Goal: Task Accomplishment & Management: Use online tool/utility

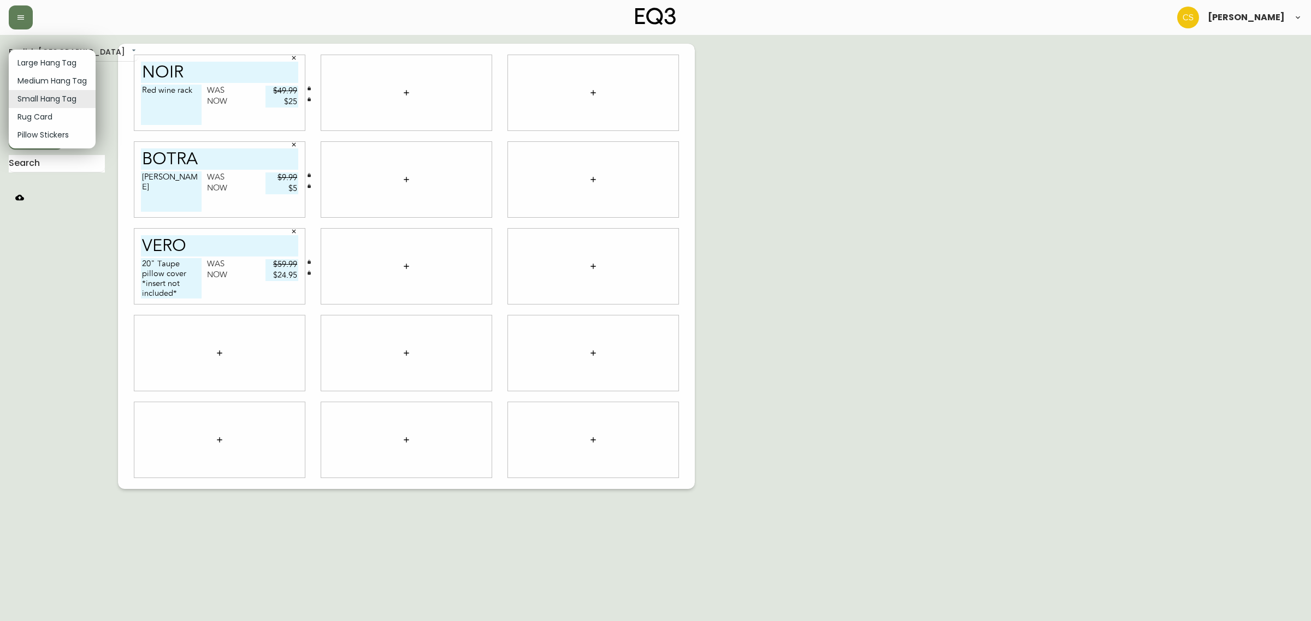
click at [68, 94] on body "[PERSON_NAME] English Canada en_CA EQ3 font EQ3 Small Hang Tag small 8.5 in × 1…" at bounding box center [655, 244] width 1311 height 489
click at [55, 61] on li "Large Hang Tag" at bounding box center [52, 63] width 87 height 18
type input "large"
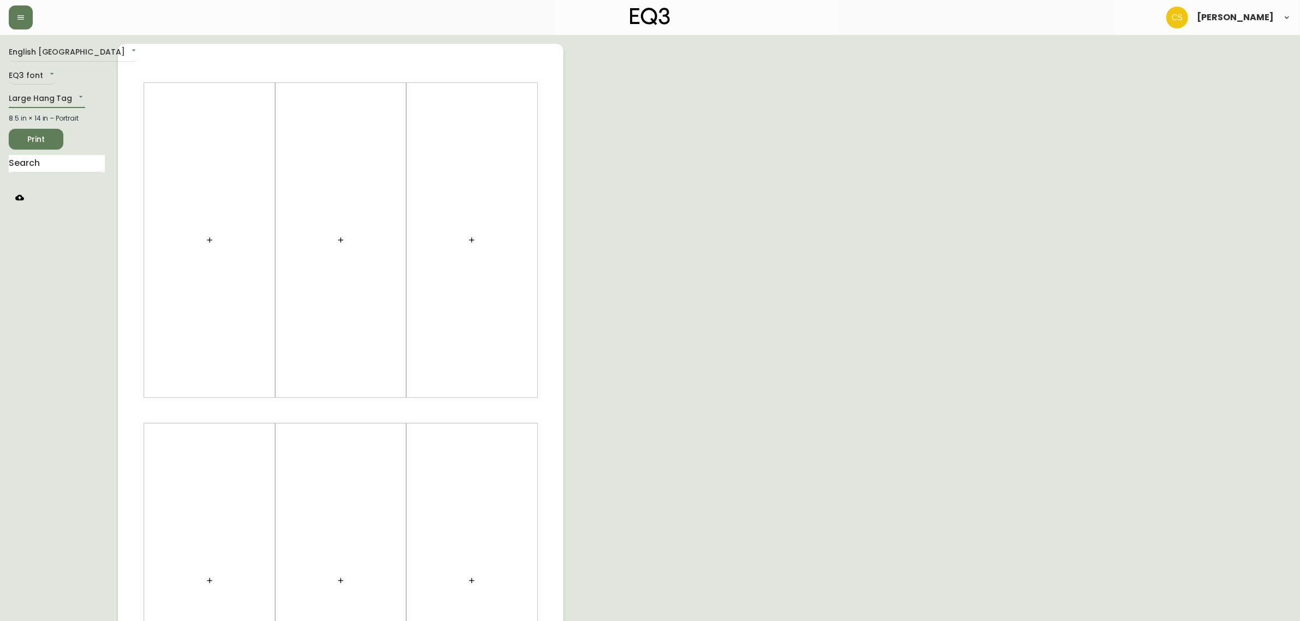
click at [209, 243] on icon "button" at bounding box center [209, 240] width 9 height 9
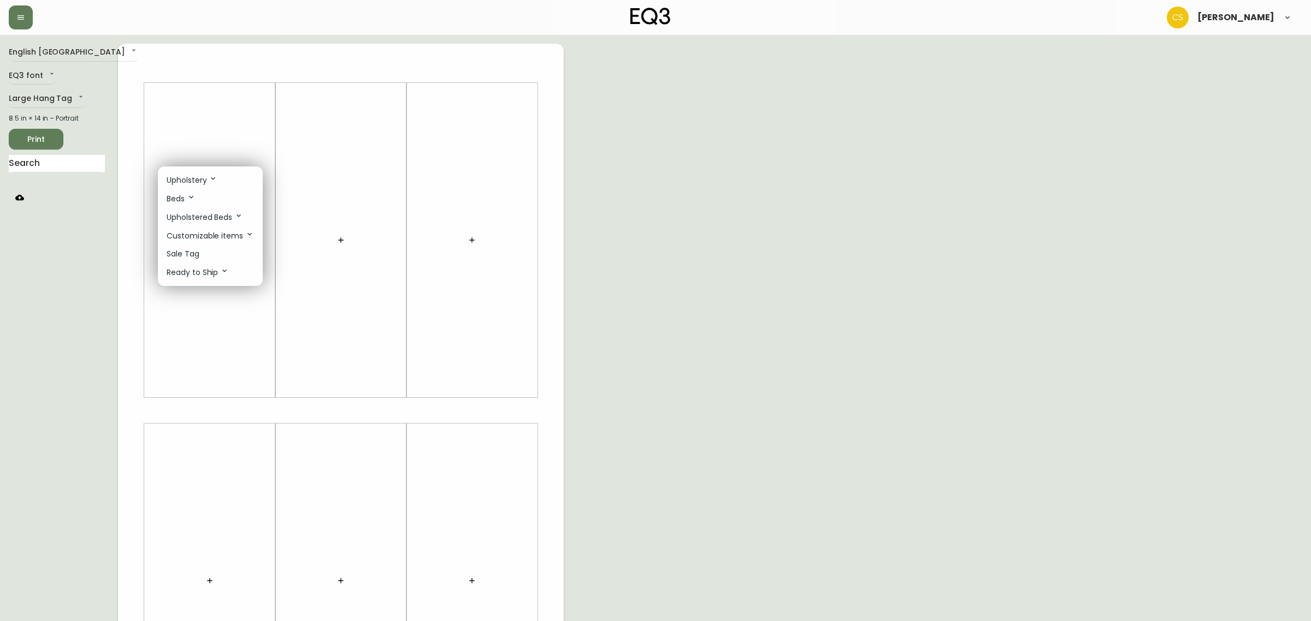
click at [92, 259] on div at bounding box center [655, 310] width 1311 height 621
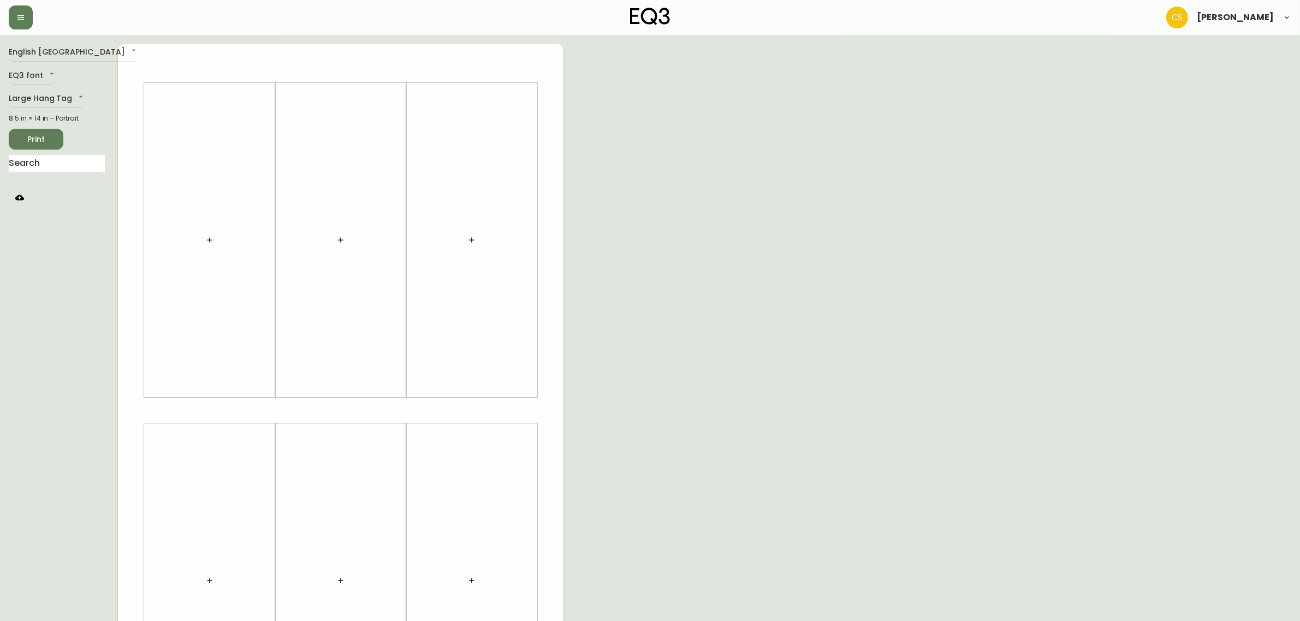
click at [470, 245] on button "button" at bounding box center [472, 240] width 22 height 22
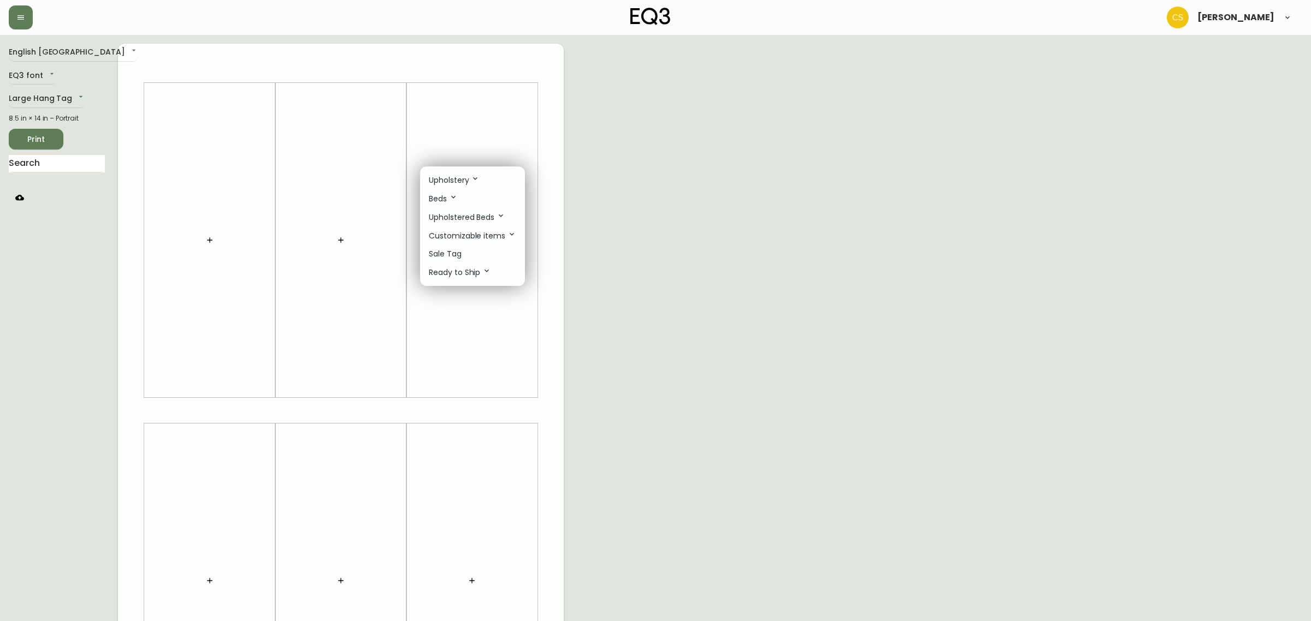
click at [457, 254] on p "Sale Tag" at bounding box center [445, 253] width 33 height 11
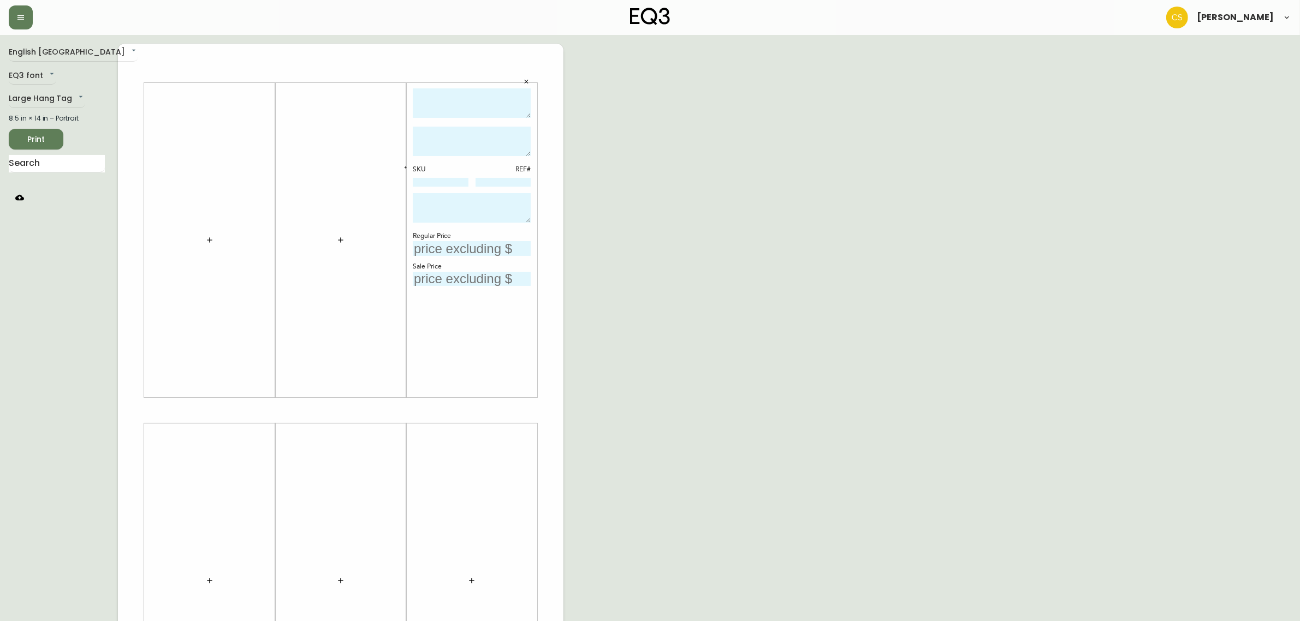
click at [457, 108] on textarea at bounding box center [472, 103] width 118 height 30
type textarea "h"
type textarea "HIGHLAND RECLINER"
click at [525, 117] on div "HIGHLAND RECLINER" at bounding box center [472, 104] width 118 height 33
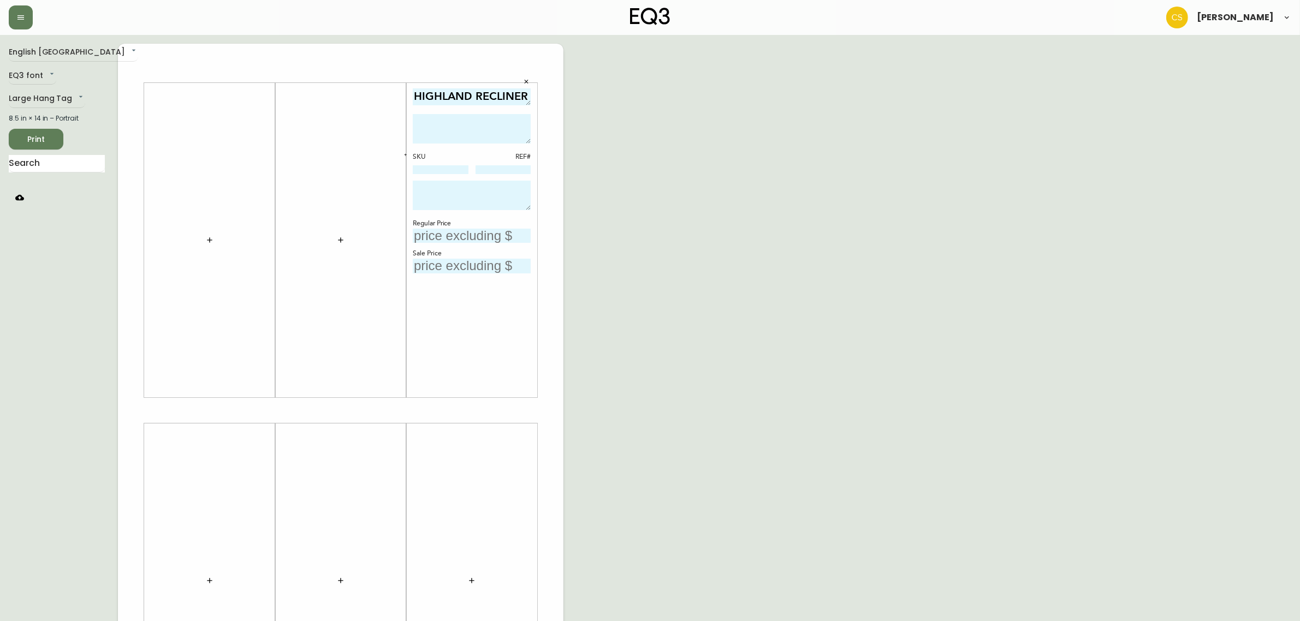
drag, startPoint x: 526, startPoint y: 113, endPoint x: 528, endPoint y: 100, distance: 13.3
click at [528, 100] on textarea "HIGHLAND RECLINER" at bounding box center [472, 96] width 118 height 17
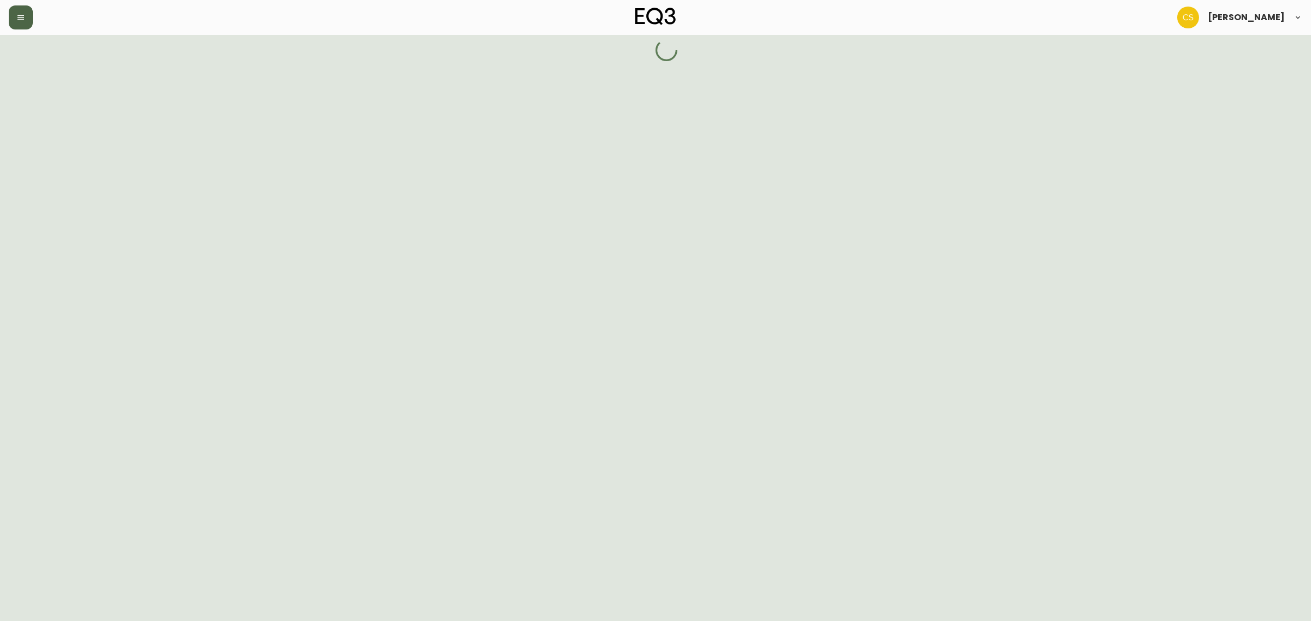
click at [22, 17] on icon "button" at bounding box center [20, 17] width 9 height 9
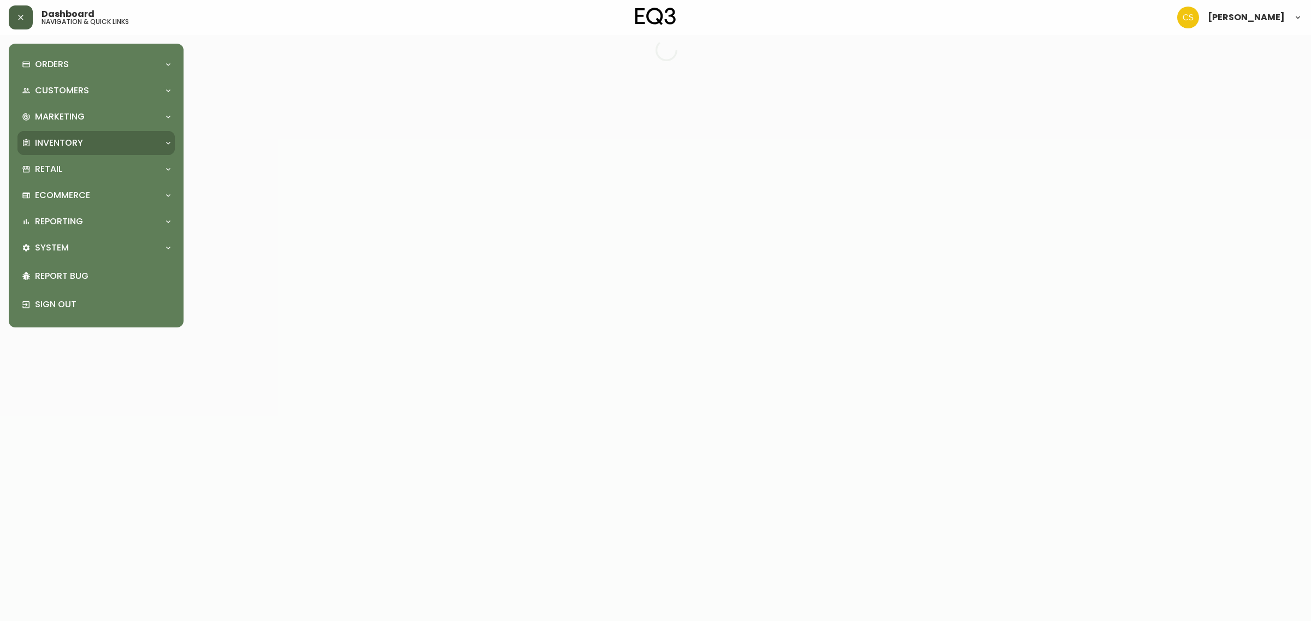
click at [73, 143] on p "Inventory" at bounding box center [59, 143] width 48 height 12
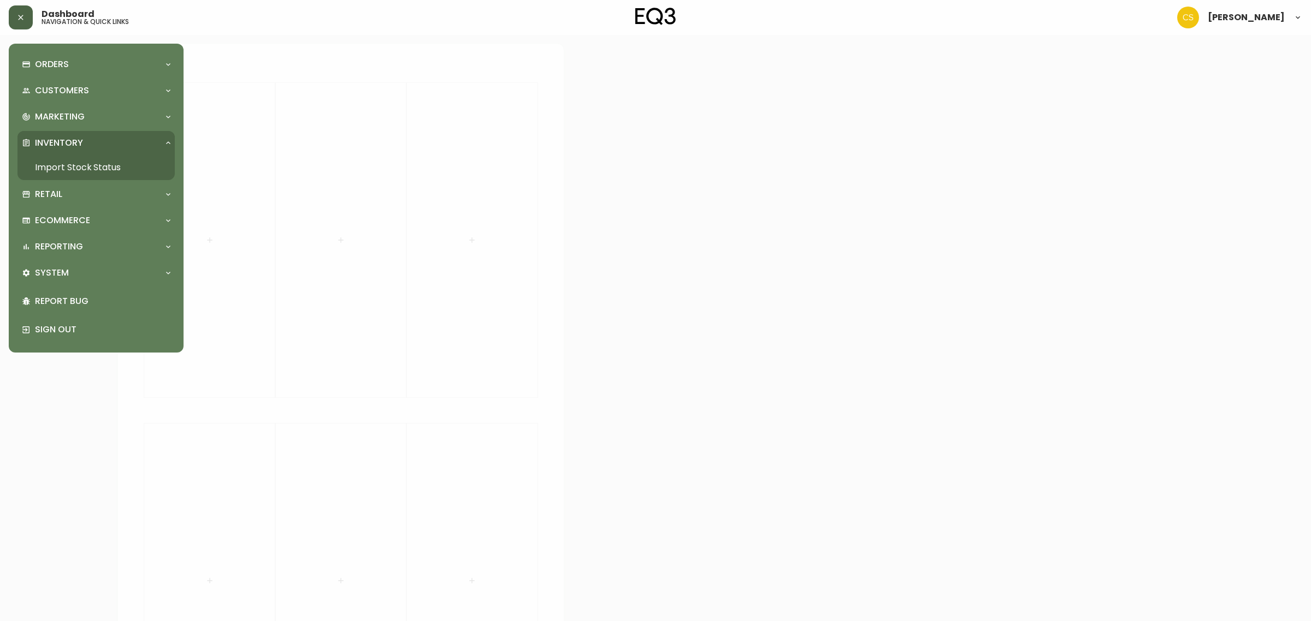
click at [75, 162] on link "Import Stock Status" at bounding box center [95, 167] width 157 height 25
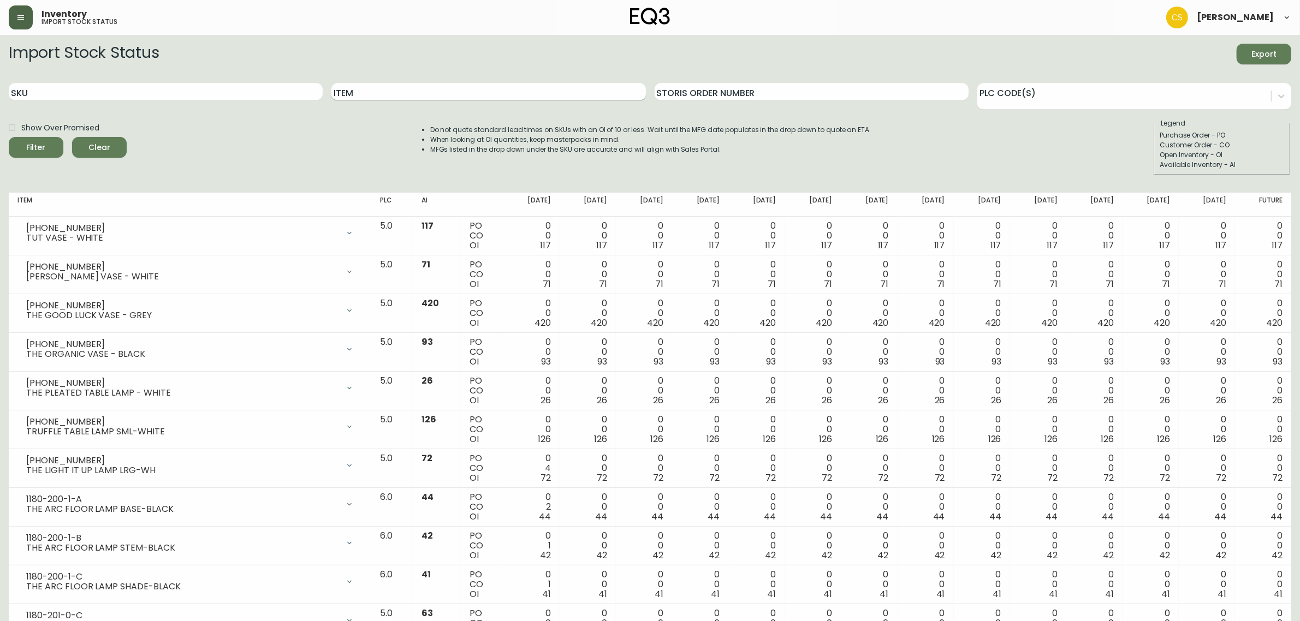
click at [402, 87] on input "Item" at bounding box center [488, 91] width 314 height 17
type input "vero"
click at [9, 137] on button "Filter" at bounding box center [36, 147] width 55 height 21
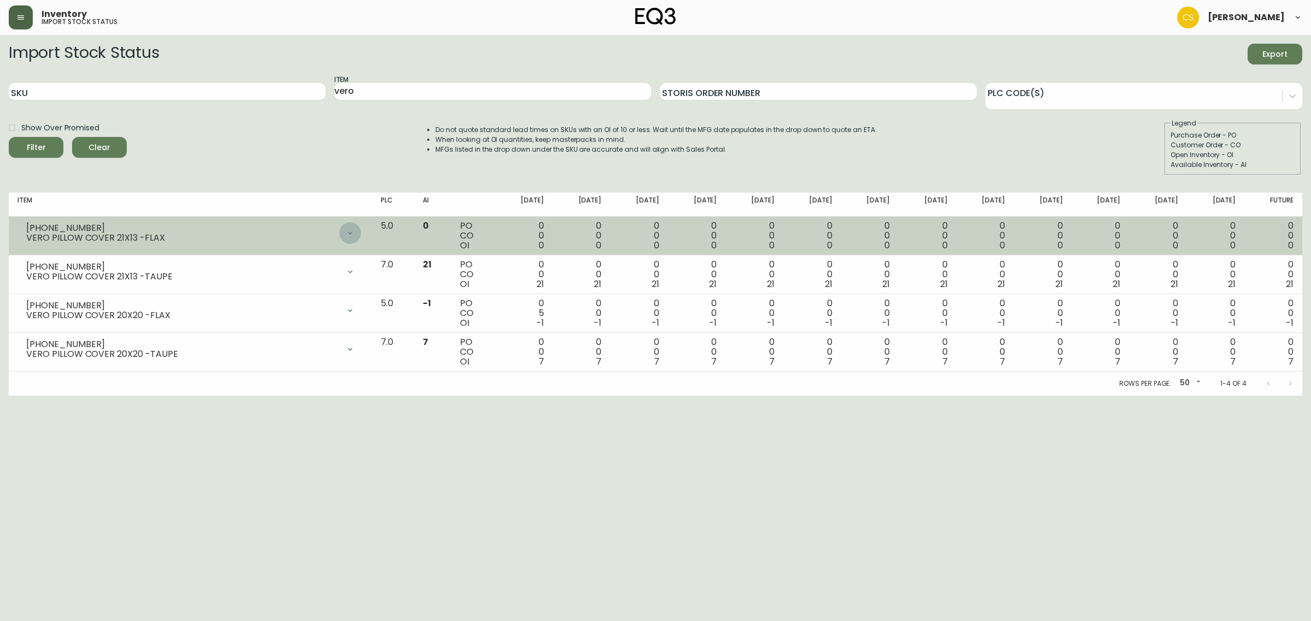
click at [361, 238] on div at bounding box center [350, 233] width 22 height 22
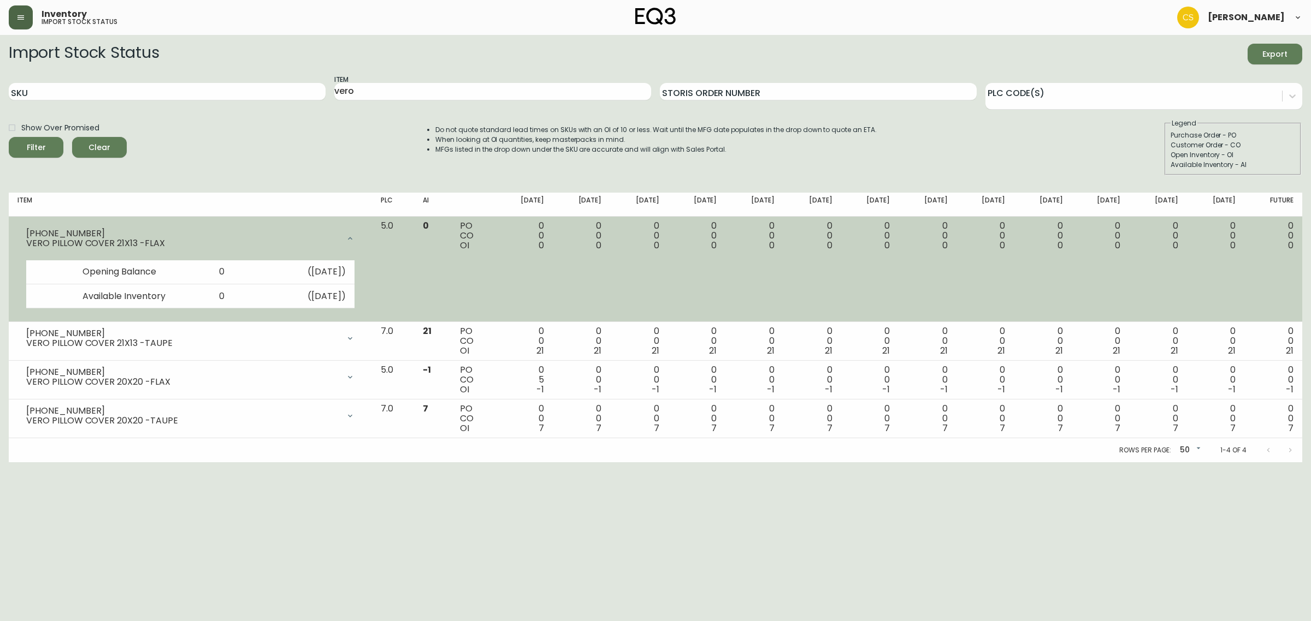
click at [361, 230] on div at bounding box center [350, 239] width 22 height 22
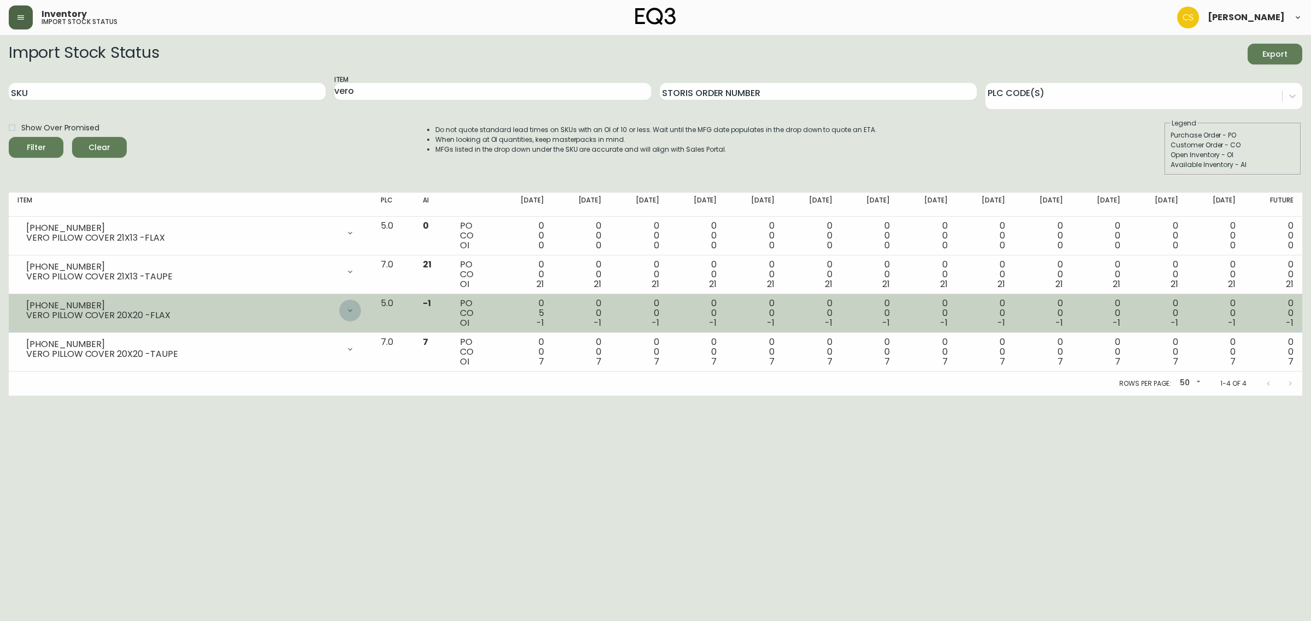
click at [361, 306] on div at bounding box center [350, 311] width 22 height 22
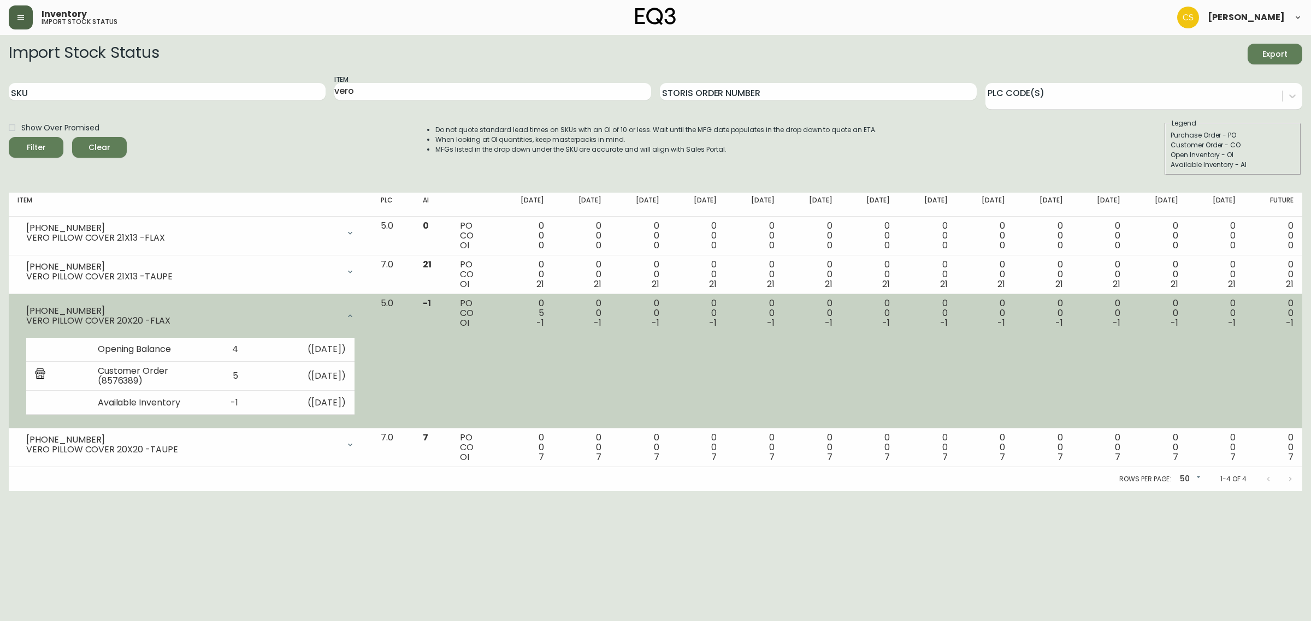
click at [361, 306] on div at bounding box center [350, 316] width 22 height 22
